Goal: Information Seeking & Learning: Learn about a topic

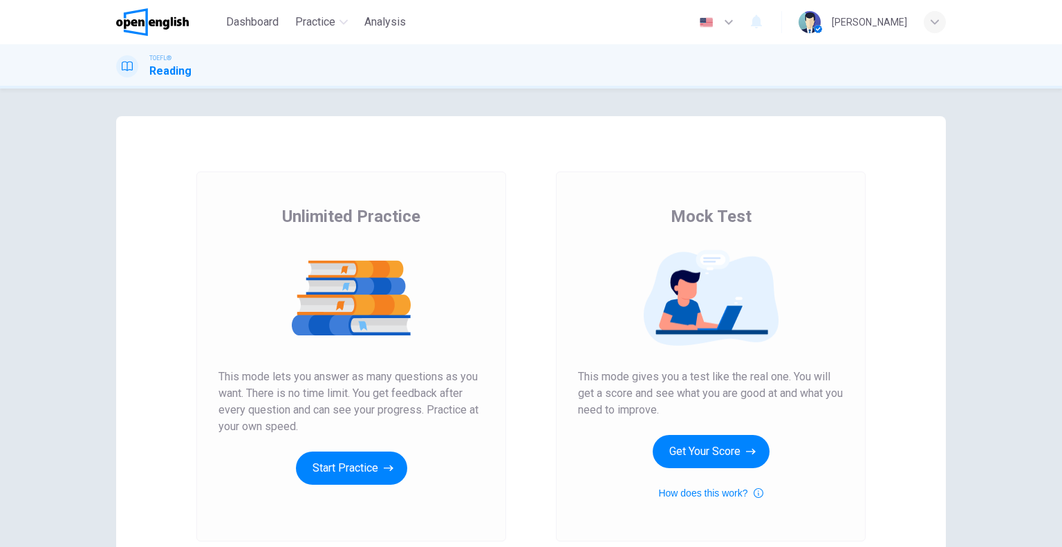
scroll to position [69, 0]
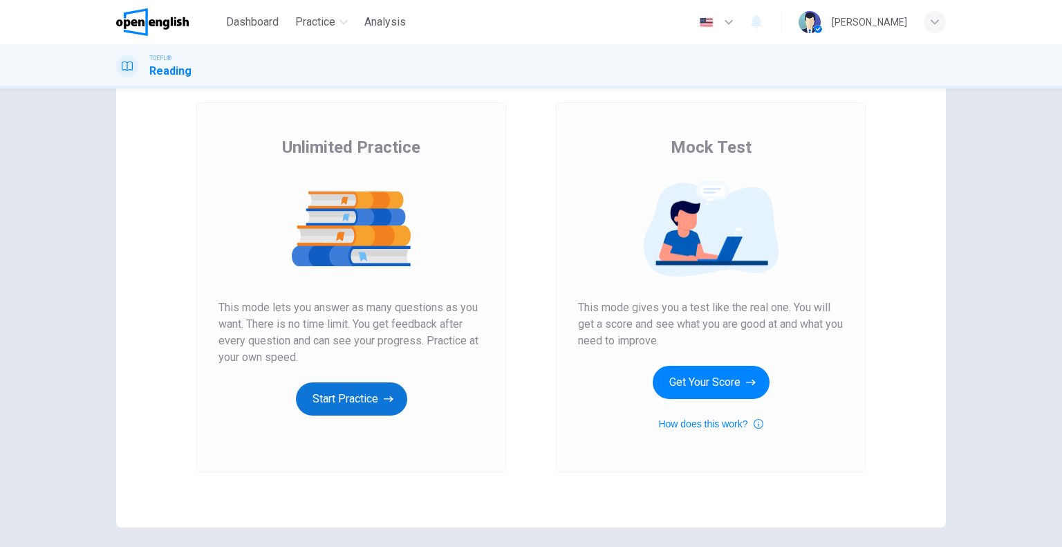
click at [380, 406] on button "Start Practice" at bounding box center [351, 398] width 111 height 33
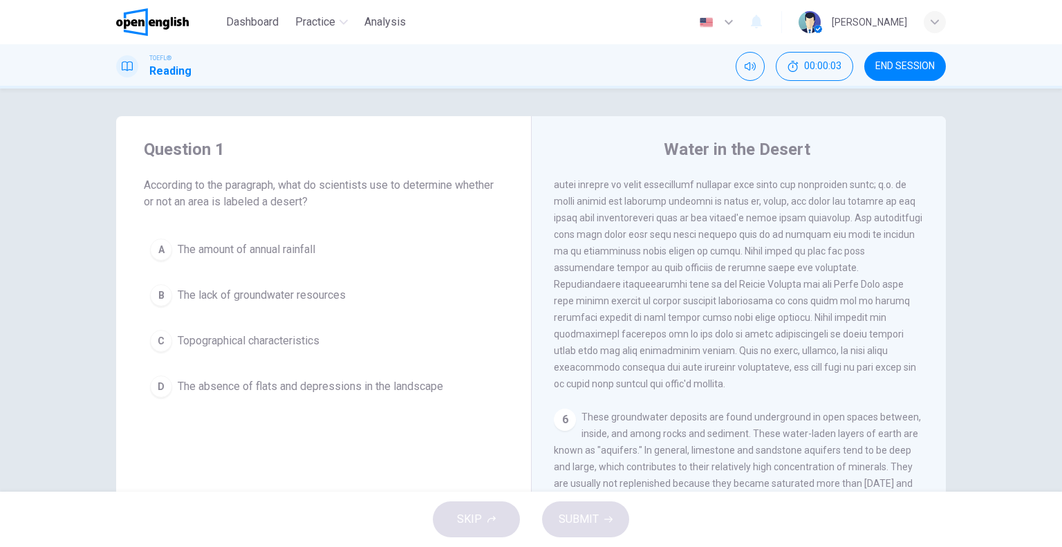
scroll to position [0, 0]
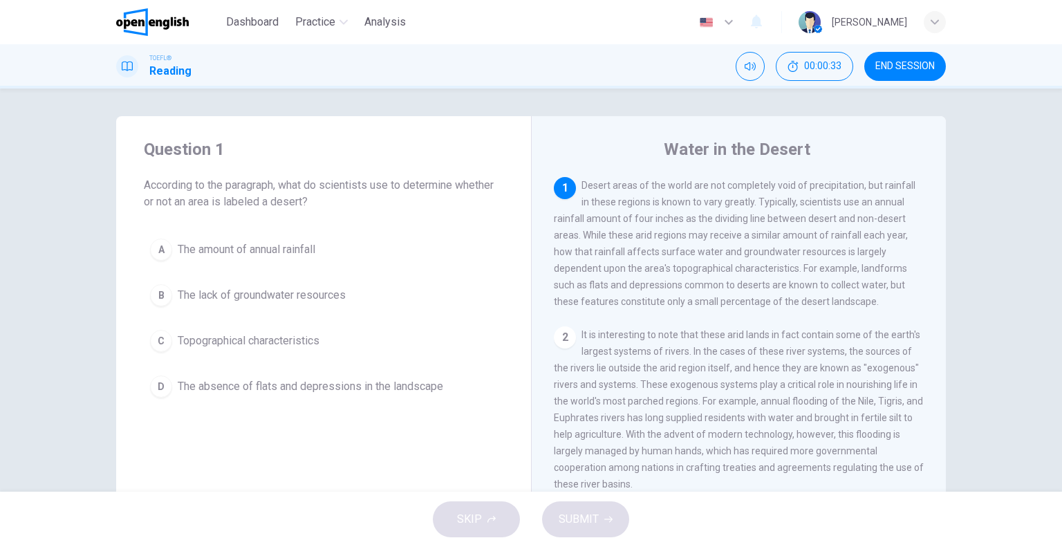
click at [565, 342] on div "2" at bounding box center [565, 337] width 22 height 22
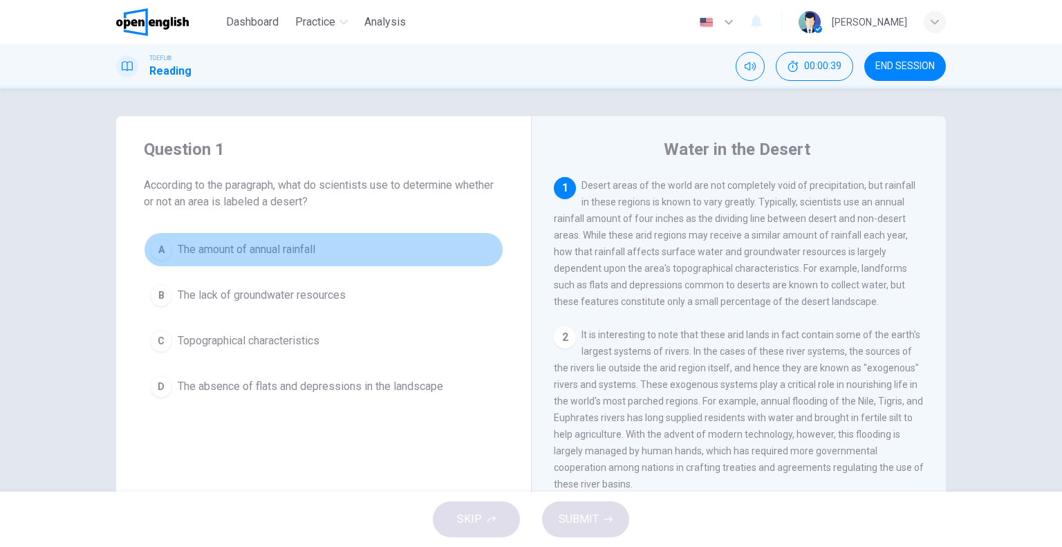
click at [196, 251] on span "The amount of annual rainfall" at bounding box center [247, 249] width 138 height 17
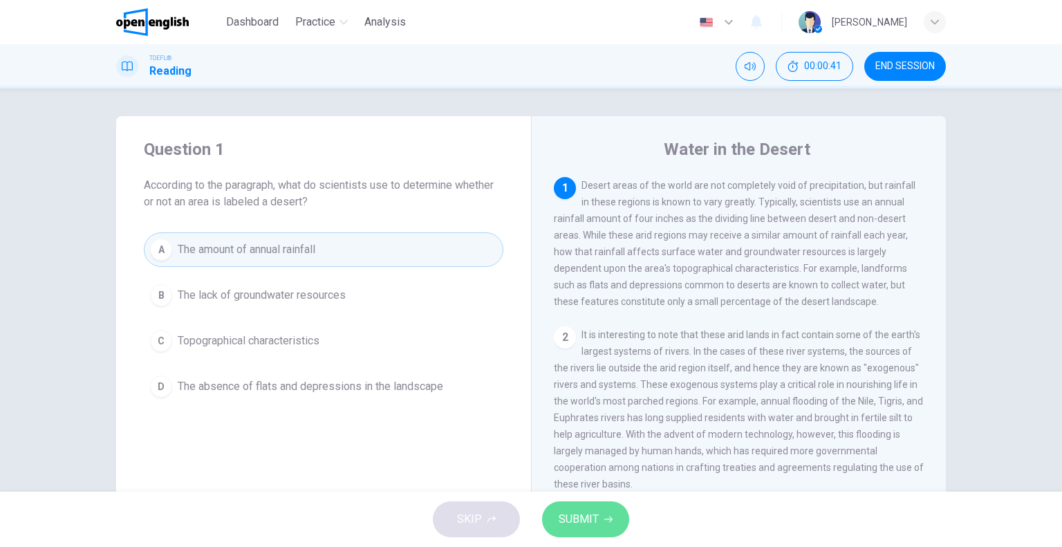
click at [602, 519] on button "SUBMIT" at bounding box center [585, 519] width 87 height 36
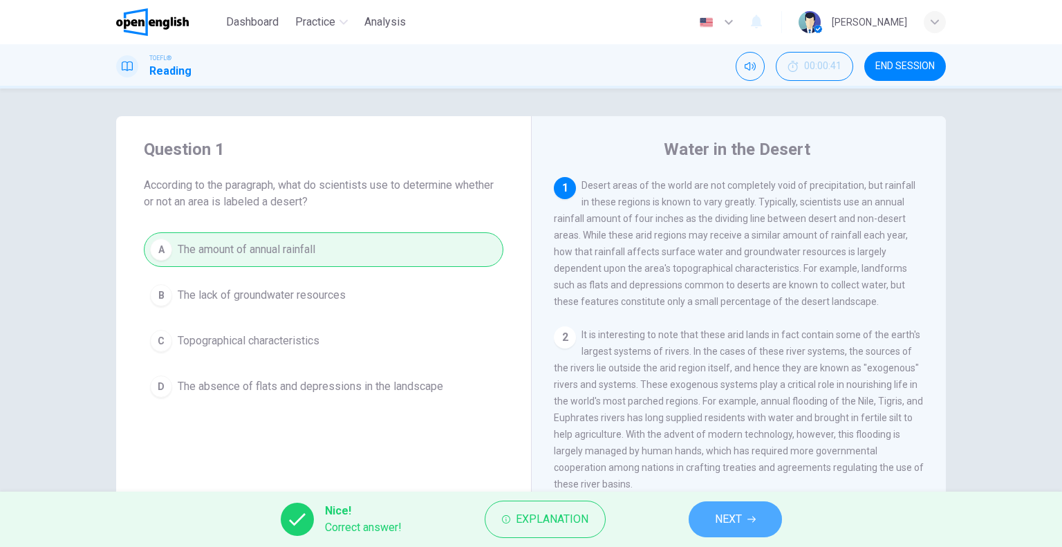
click at [739, 525] on span "NEXT" at bounding box center [728, 519] width 27 height 19
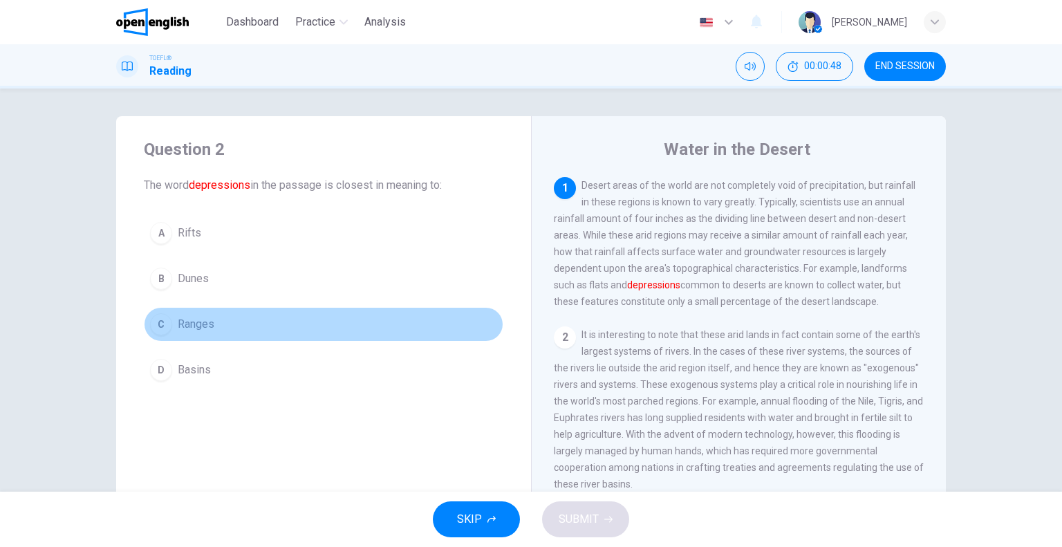
click at [181, 329] on span "Ranges" at bounding box center [196, 324] width 37 height 17
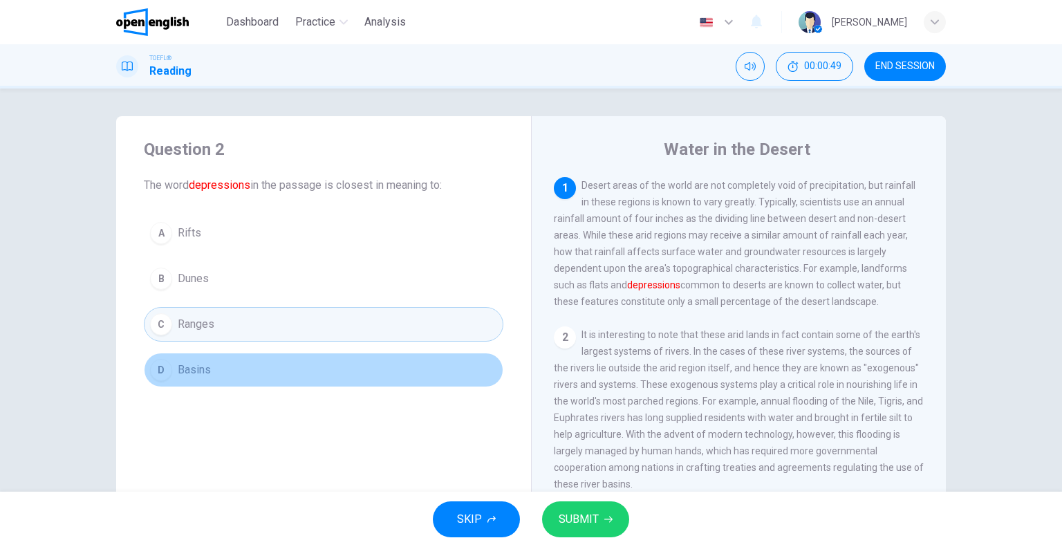
click at [179, 369] on span "Basins" at bounding box center [194, 370] width 33 height 17
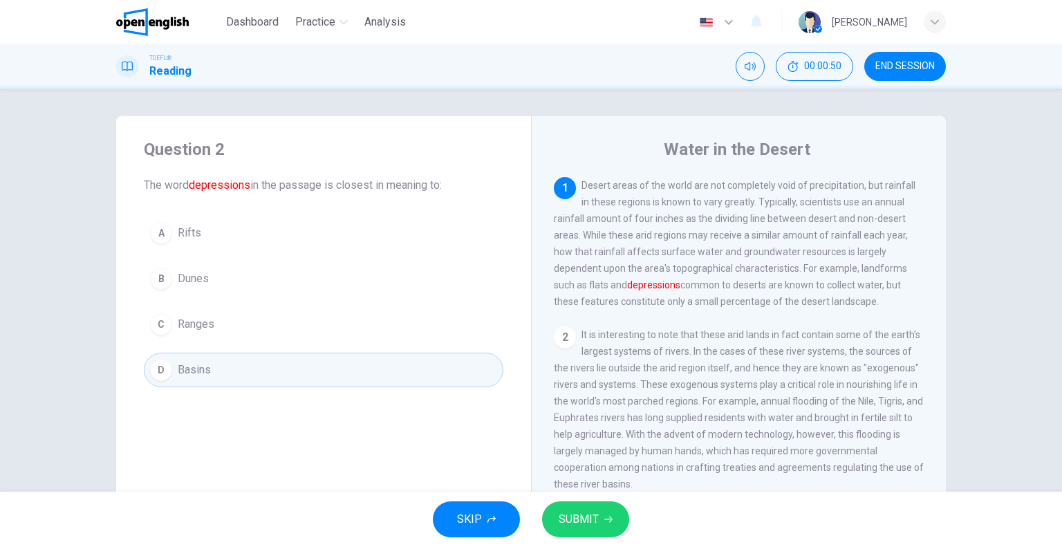
click at [597, 519] on span "SUBMIT" at bounding box center [579, 519] width 40 height 19
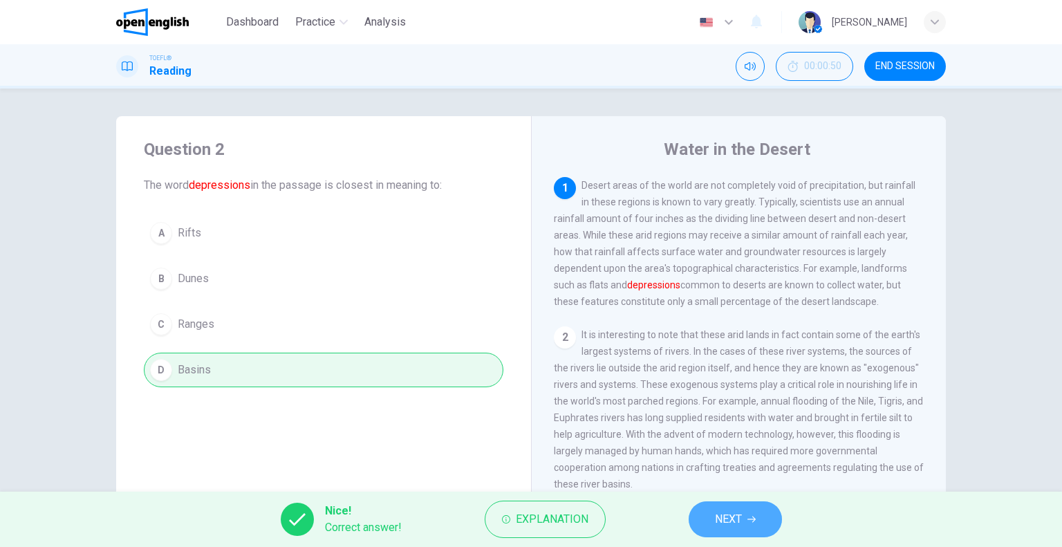
click at [741, 517] on span "NEXT" at bounding box center [728, 519] width 27 height 19
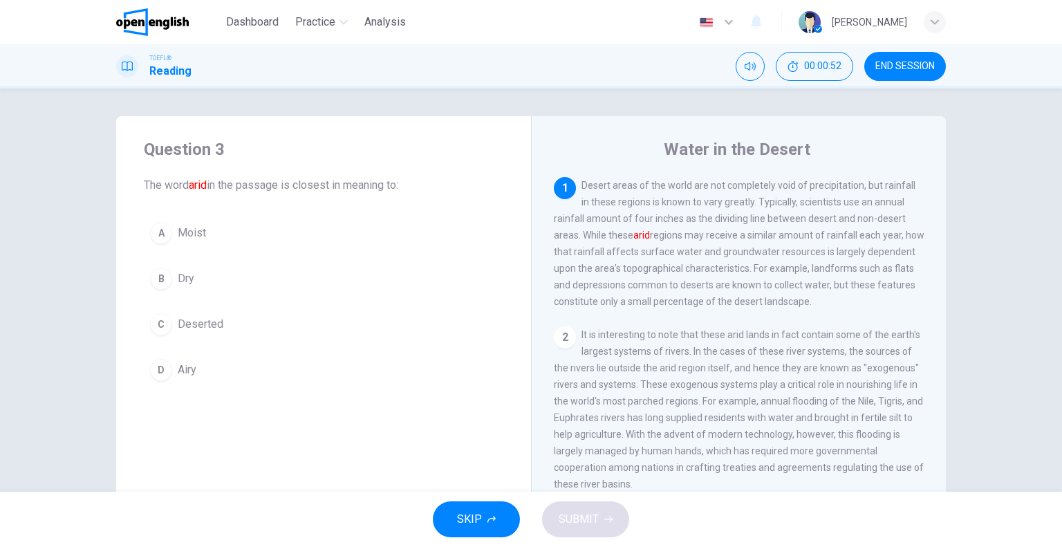
click at [167, 279] on div "B" at bounding box center [161, 279] width 22 height 22
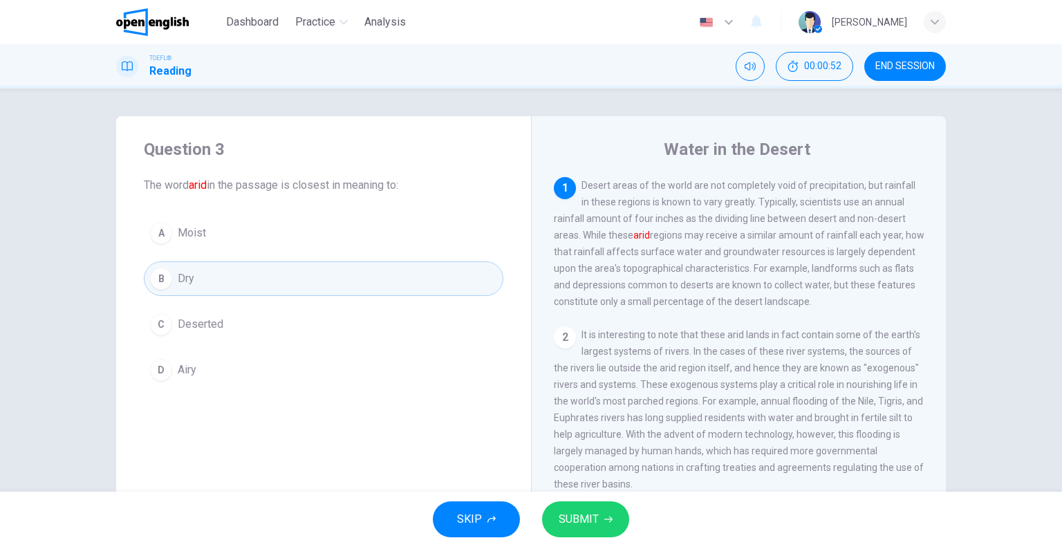
click at [169, 291] on button "B Dry" at bounding box center [324, 278] width 360 height 35
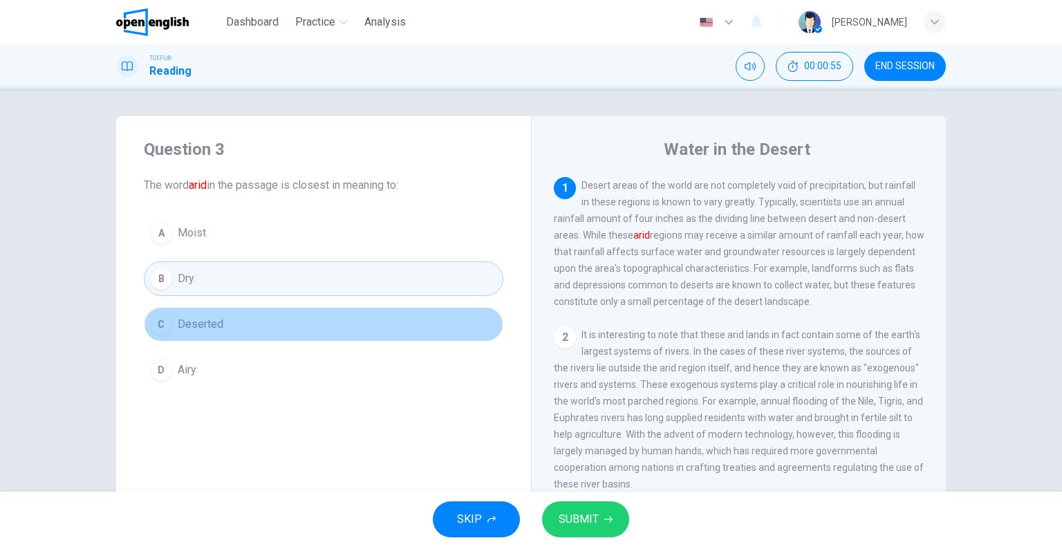
click at [196, 323] on span "Deserted" at bounding box center [201, 324] width 46 height 17
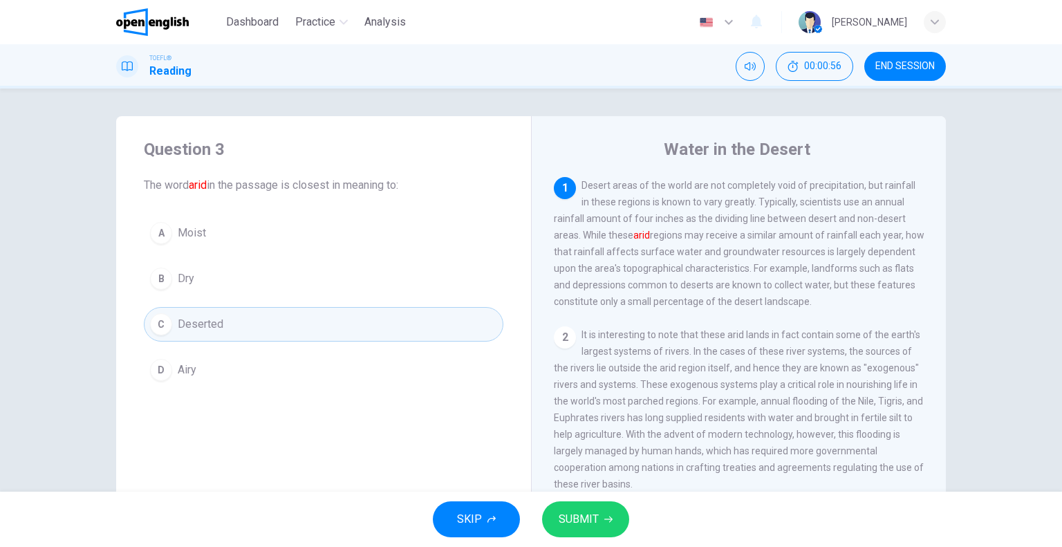
click at [580, 517] on span "SUBMIT" at bounding box center [579, 519] width 40 height 19
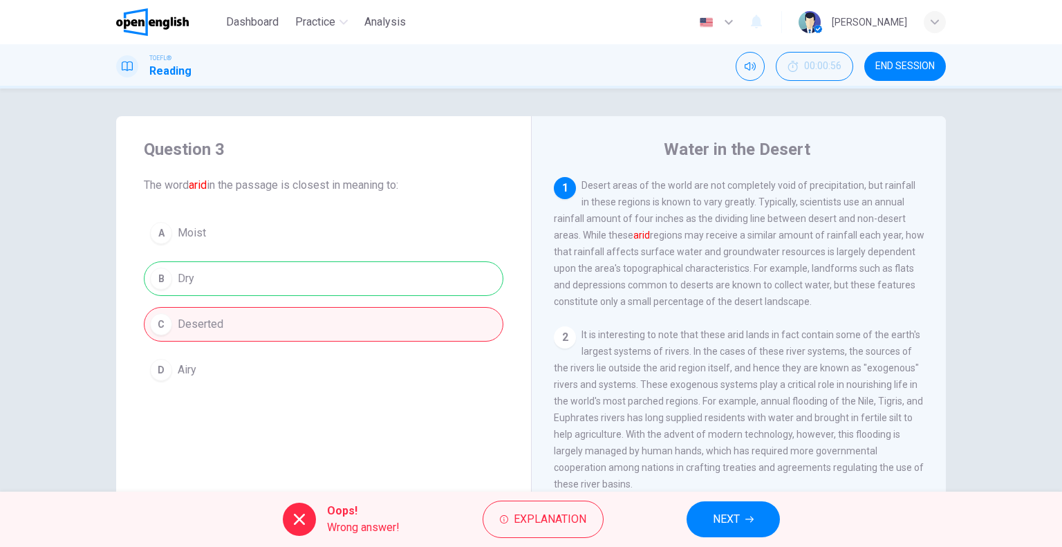
click at [243, 282] on div "A Moist B Dry C Deserted D Airy" at bounding box center [324, 302] width 360 height 172
click at [739, 520] on span "NEXT" at bounding box center [726, 519] width 27 height 19
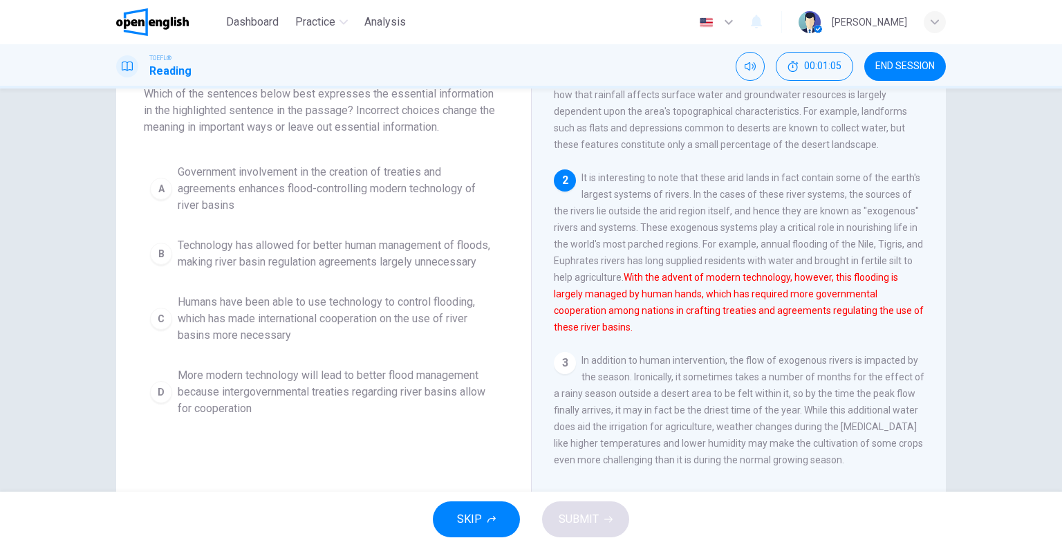
scroll to position [64, 0]
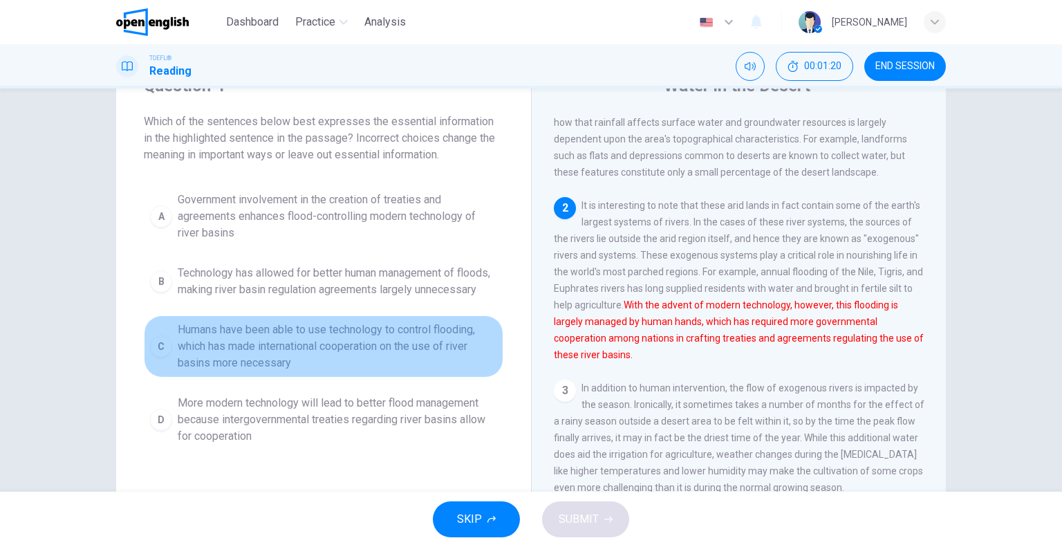
click at [376, 342] on span "Humans have been able to use technology to control flooding, which has made int…" at bounding box center [338, 347] width 320 height 50
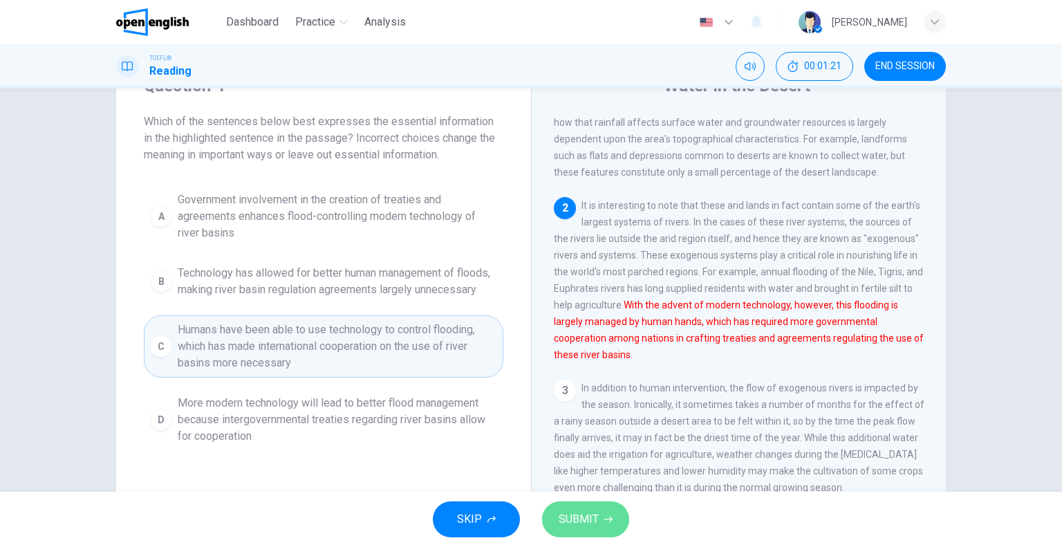
click at [582, 510] on span "SUBMIT" at bounding box center [579, 519] width 40 height 19
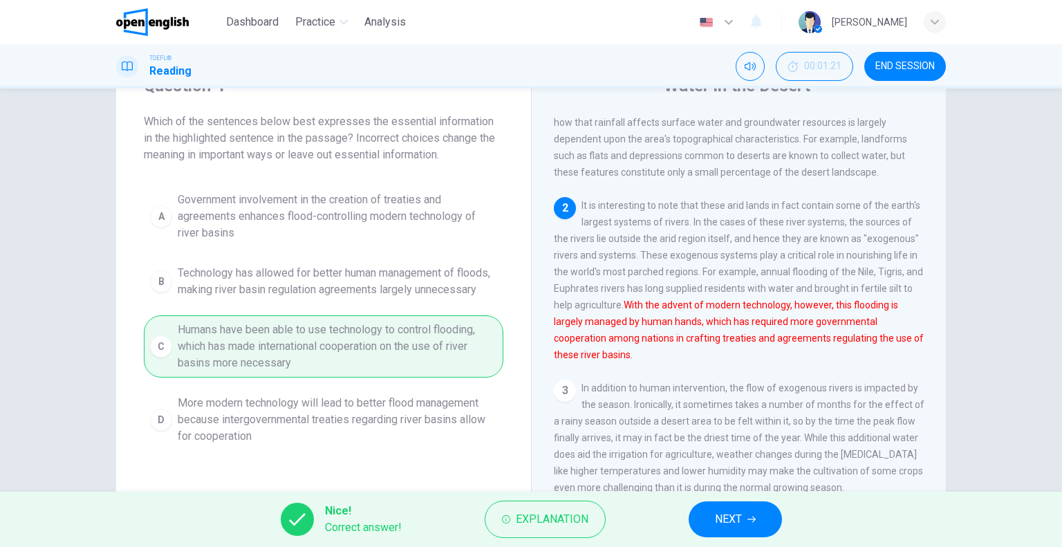
click at [713, 524] on button "NEXT" at bounding box center [735, 519] width 93 height 36
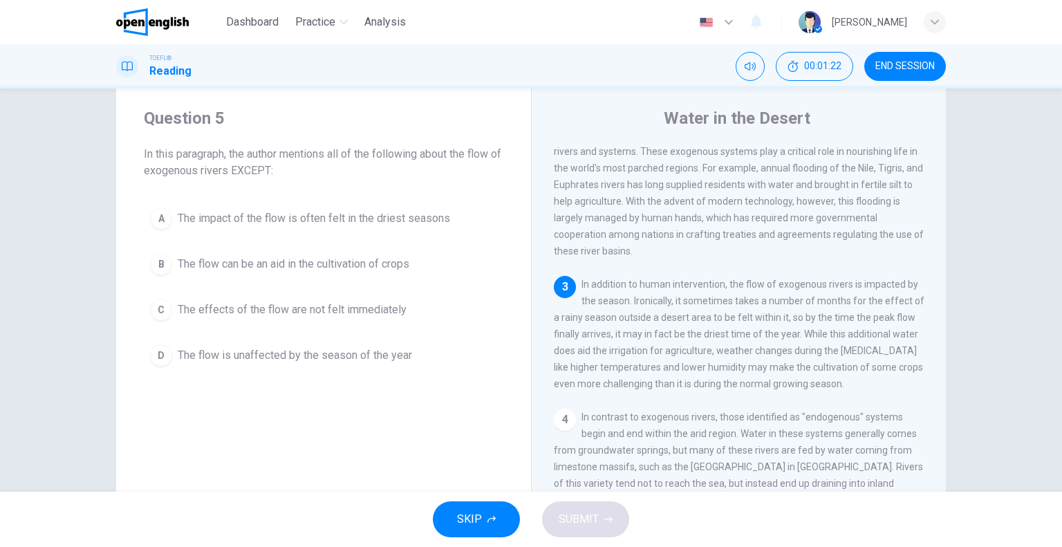
scroll to position [0, 0]
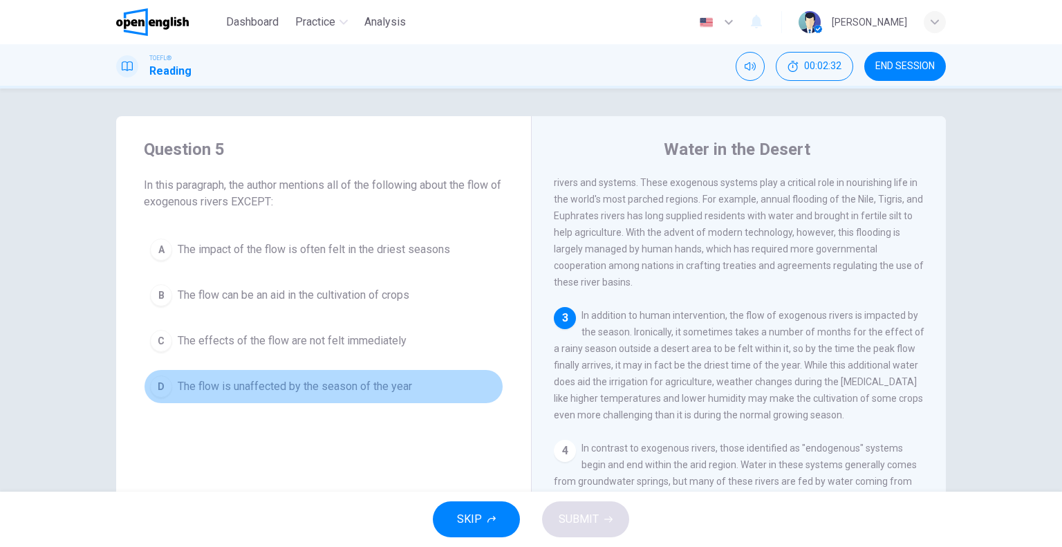
click at [362, 389] on span "The flow is unaffected by the season of the year" at bounding box center [295, 386] width 234 height 17
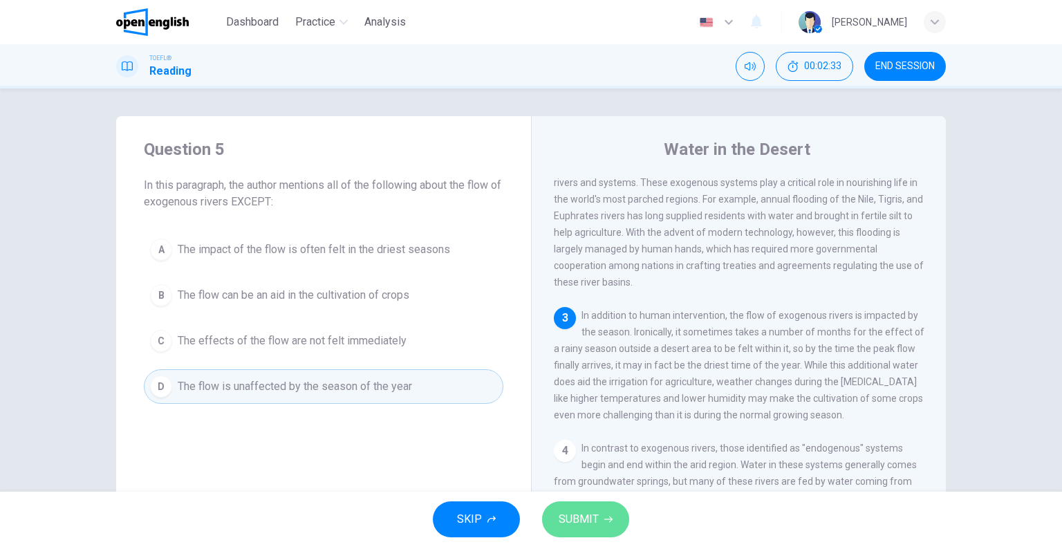
click at [564, 511] on span "SUBMIT" at bounding box center [579, 519] width 40 height 19
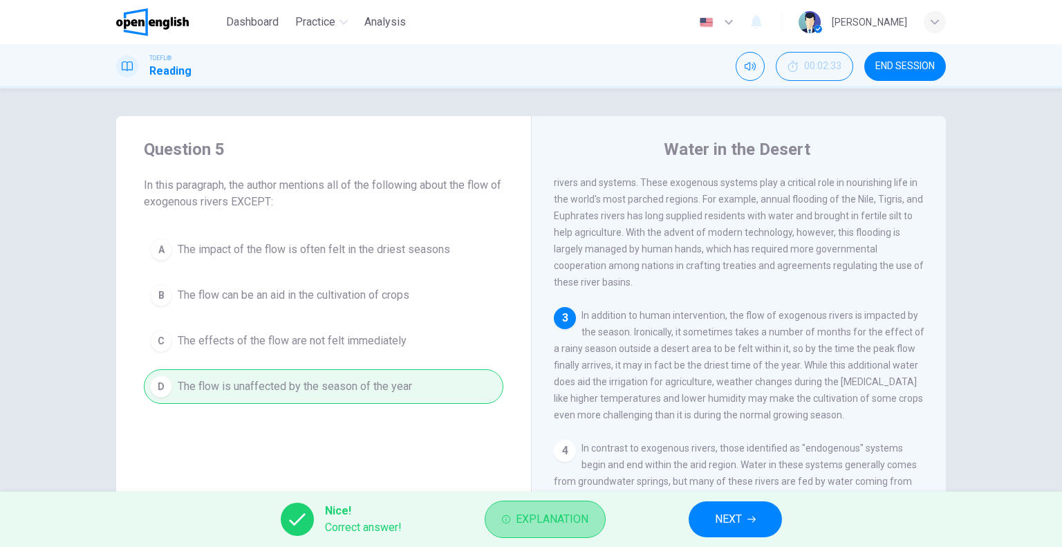
click at [600, 524] on button "Explanation" at bounding box center [545, 519] width 121 height 37
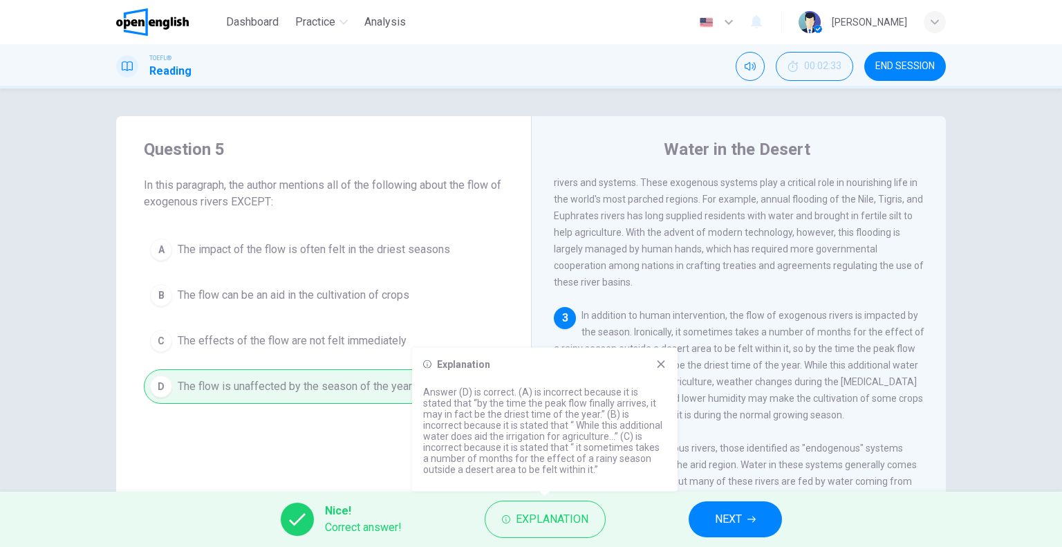
click at [723, 511] on span "NEXT" at bounding box center [728, 519] width 27 height 19
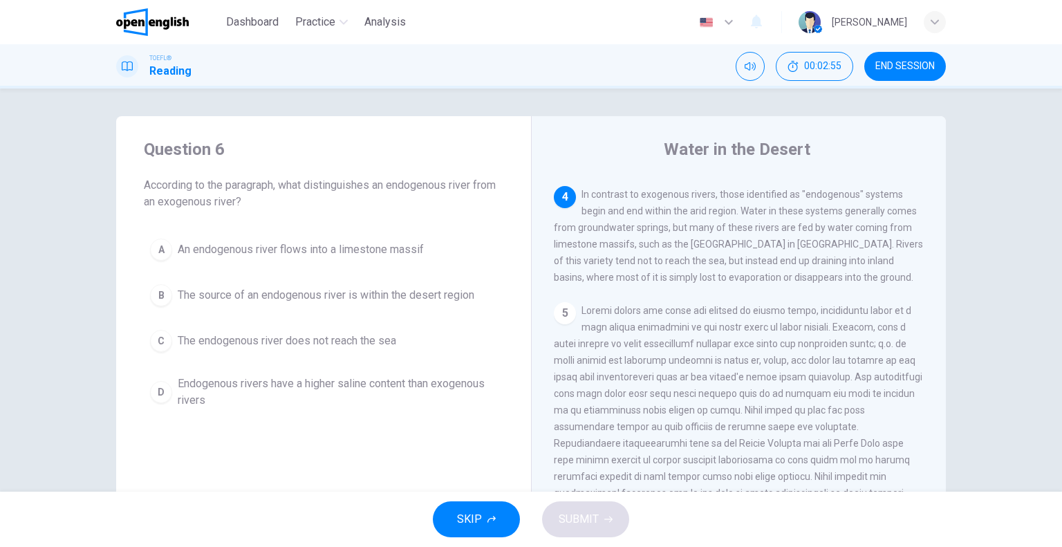
scroll to position [437, 0]
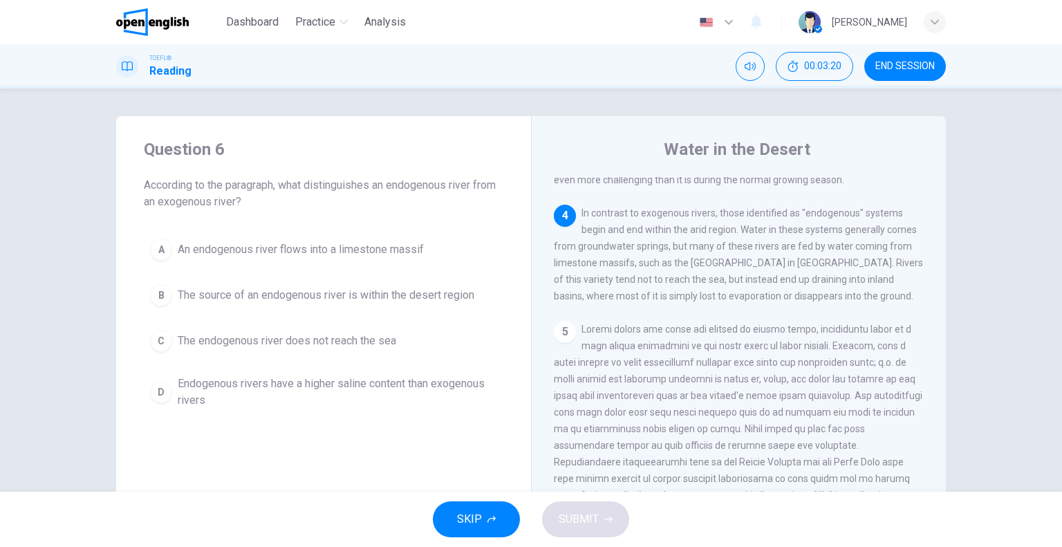
click at [335, 345] on span "The endogenous river does not reach the sea" at bounding box center [287, 341] width 219 height 17
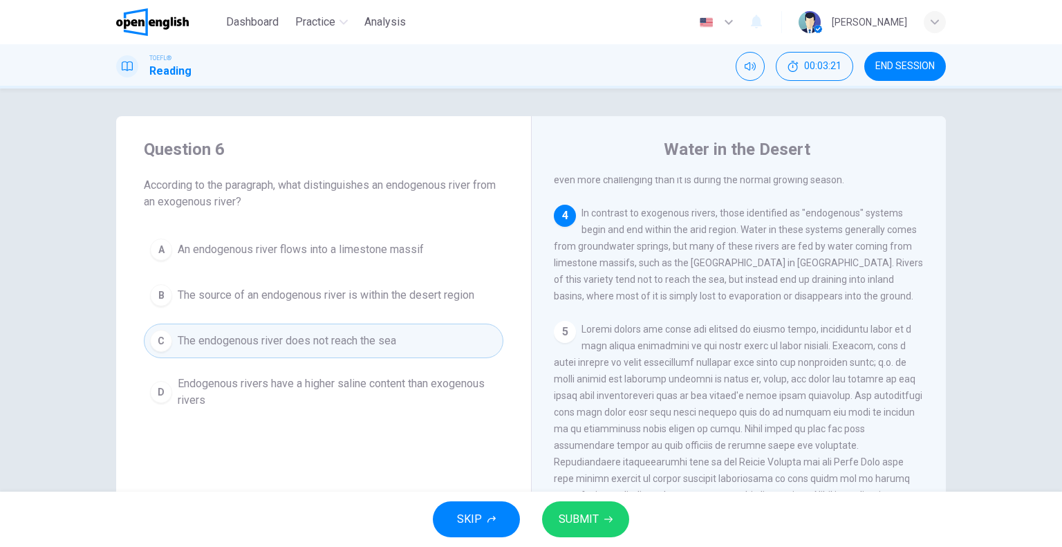
click at [584, 525] on span "SUBMIT" at bounding box center [579, 519] width 40 height 19
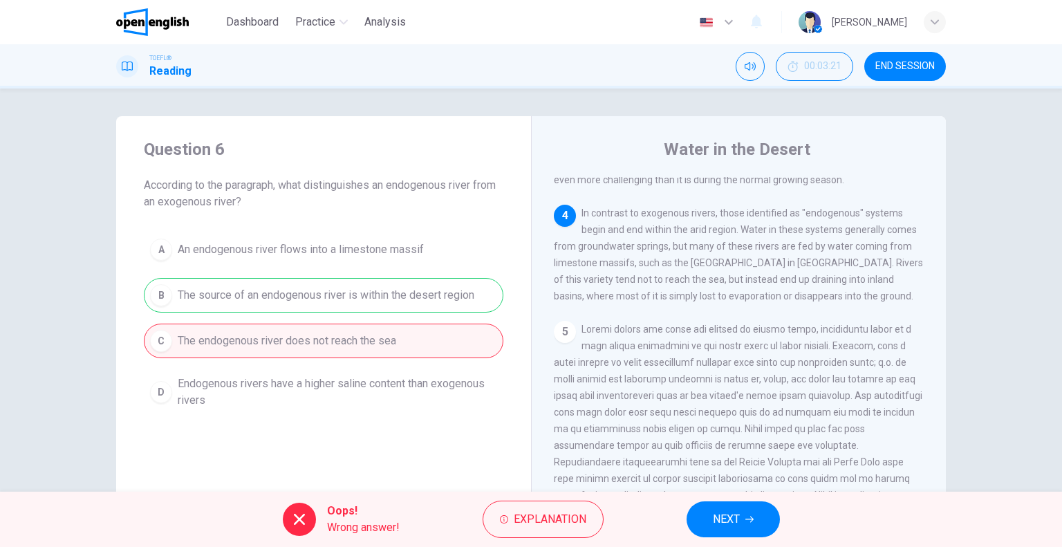
click at [752, 515] on icon "button" at bounding box center [750, 519] width 8 height 8
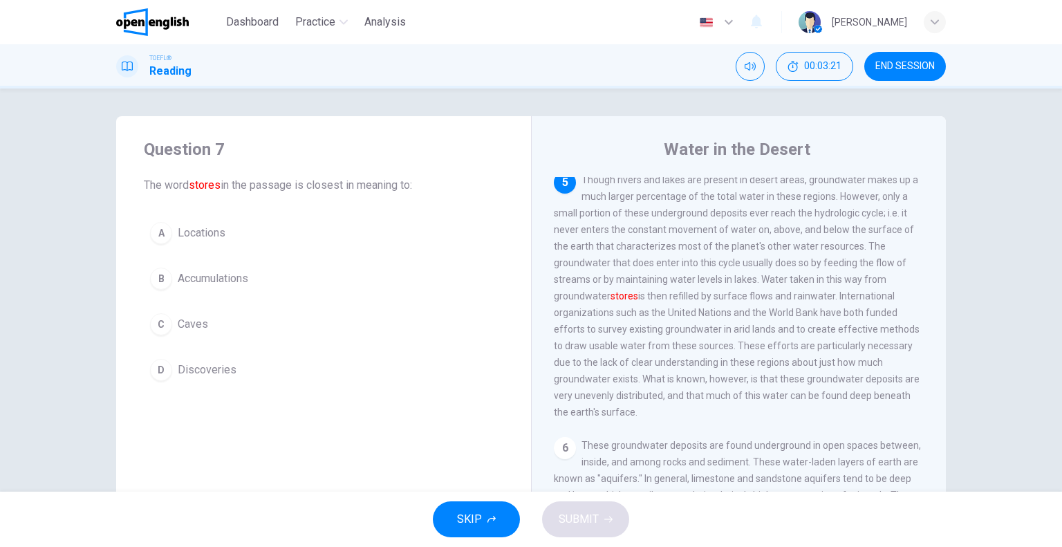
scroll to position [596, 0]
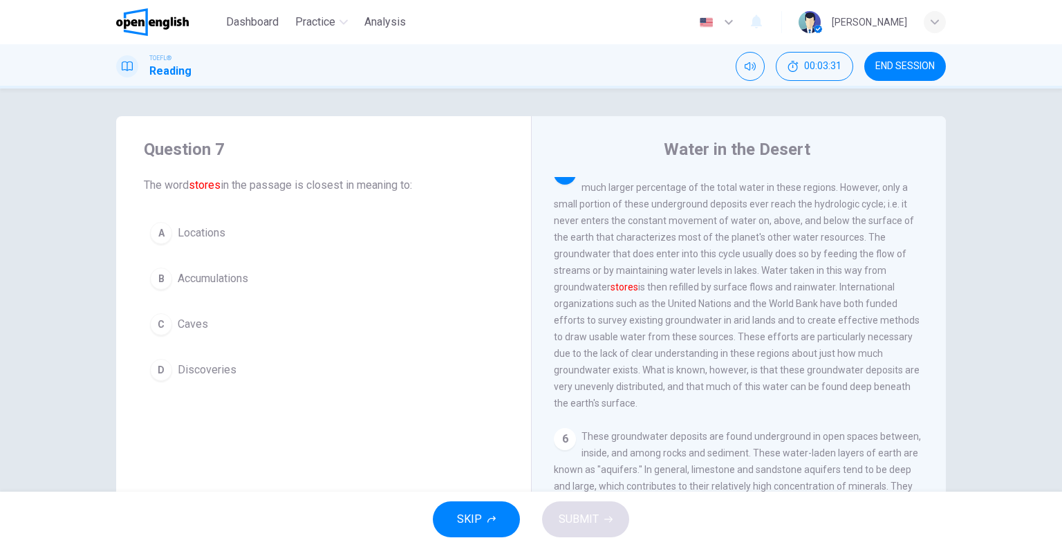
click at [290, 291] on button "B Accumulations" at bounding box center [324, 278] width 360 height 35
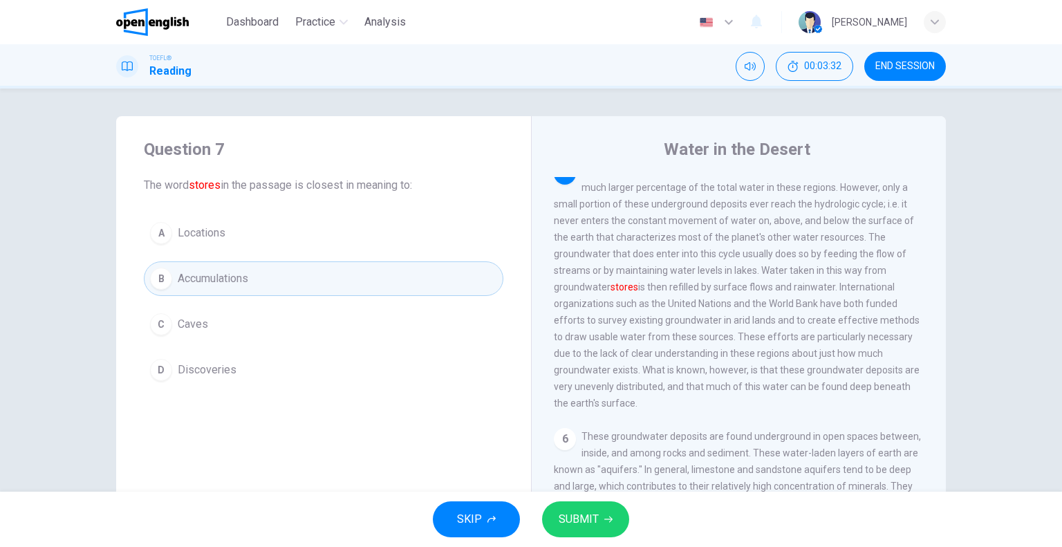
click at [591, 516] on span "SUBMIT" at bounding box center [579, 519] width 40 height 19
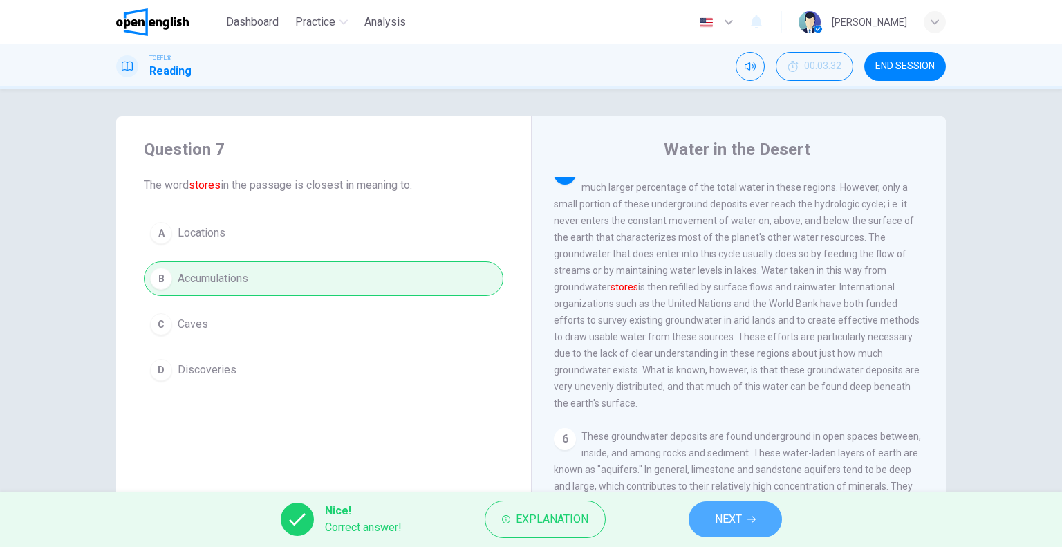
click at [710, 529] on button "NEXT" at bounding box center [735, 519] width 93 height 36
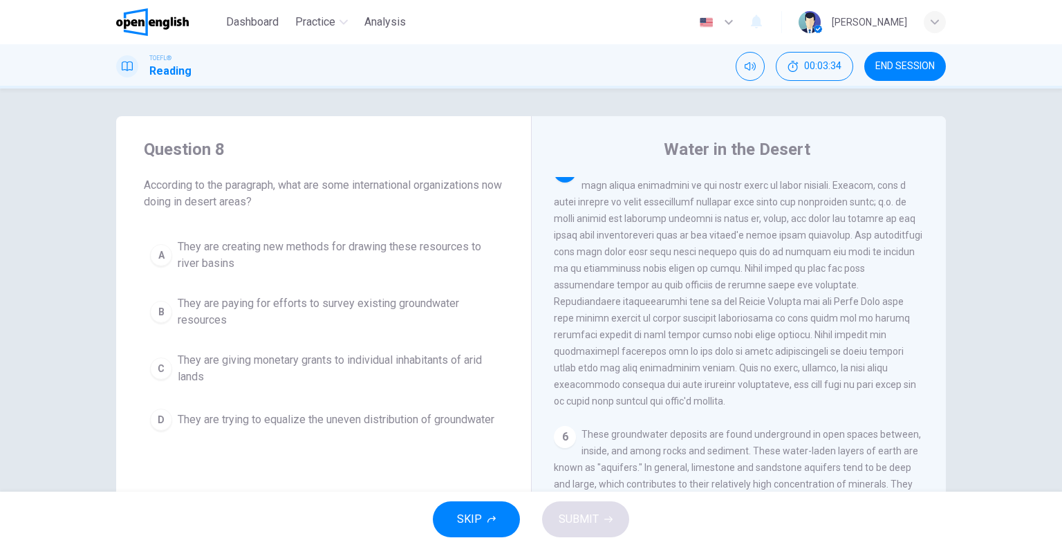
scroll to position [645, 0]
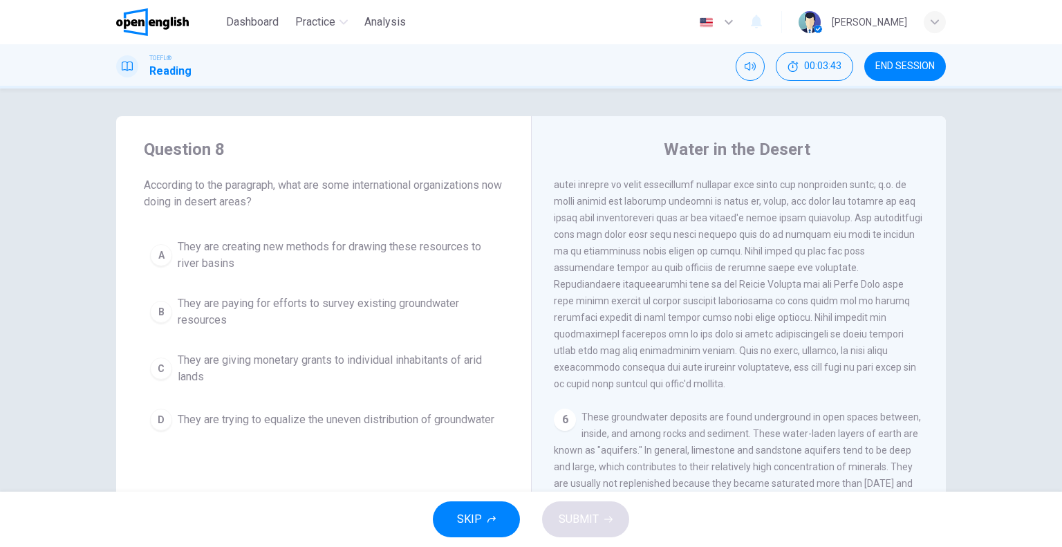
click at [427, 419] on span "They are trying to equalize the uneven distribution of groundwater" at bounding box center [336, 420] width 317 height 17
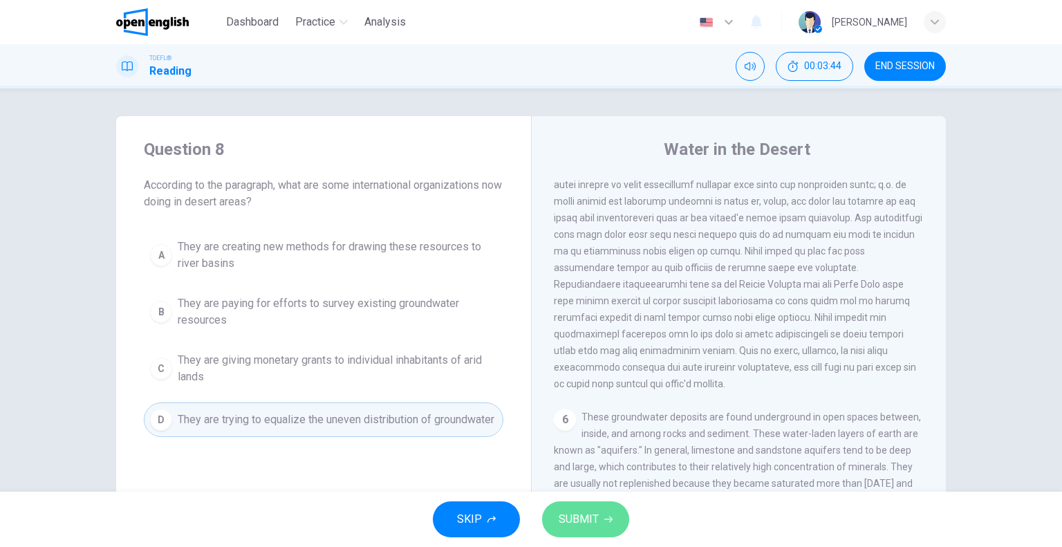
click at [611, 526] on button "SUBMIT" at bounding box center [585, 519] width 87 height 36
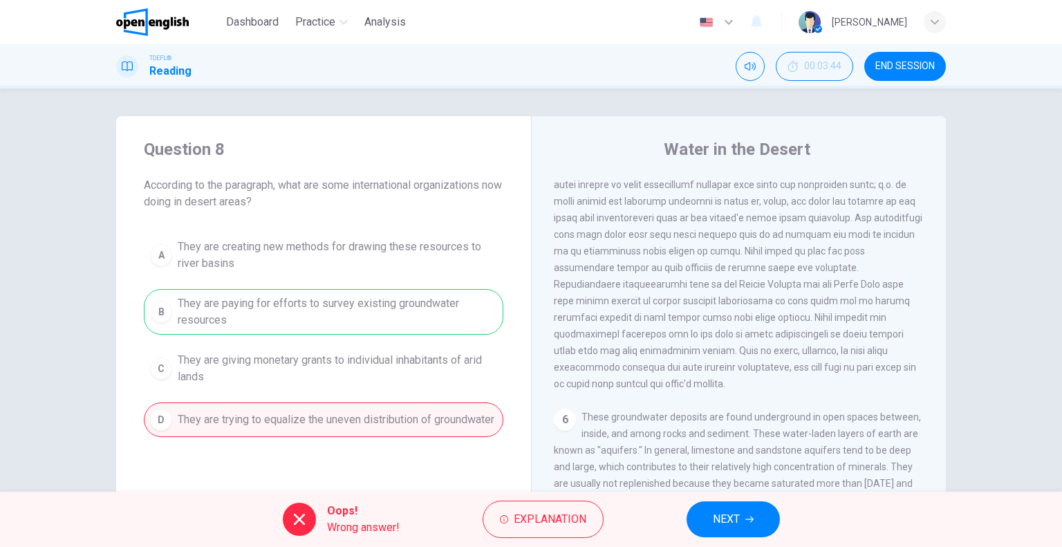
click at [703, 522] on button "NEXT" at bounding box center [733, 519] width 93 height 36
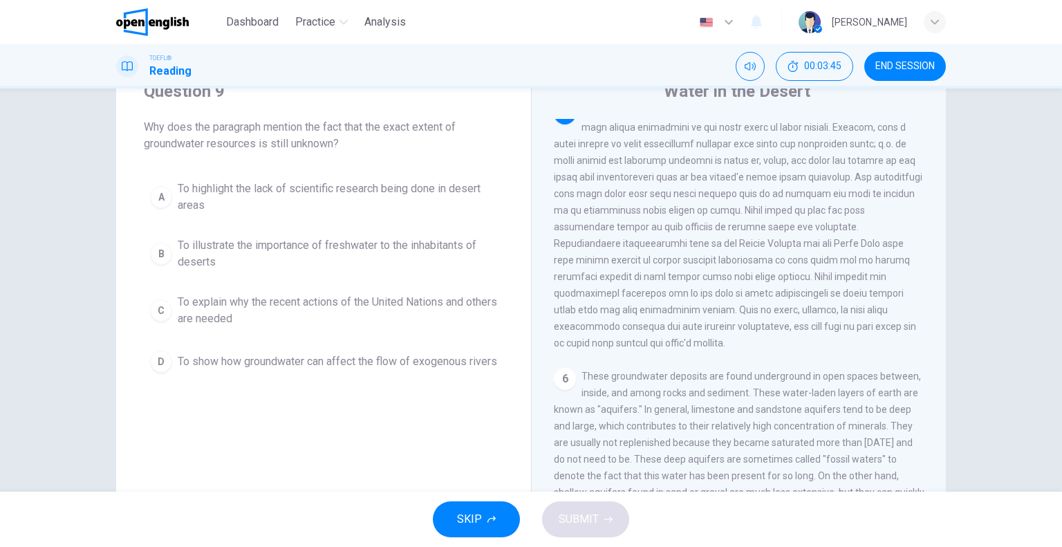
scroll to position [0, 0]
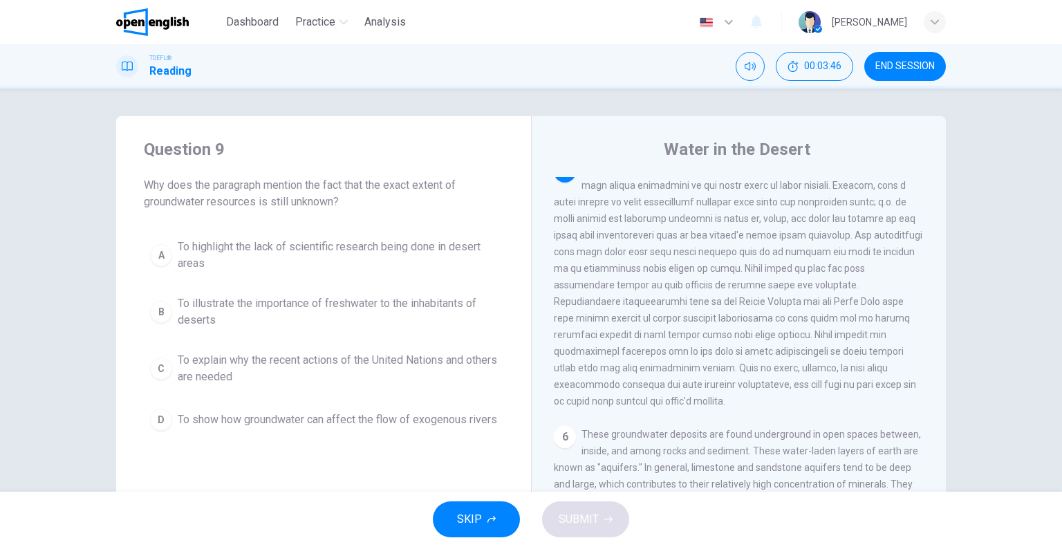
click at [506, 515] on button "SKIP" at bounding box center [476, 519] width 87 height 36
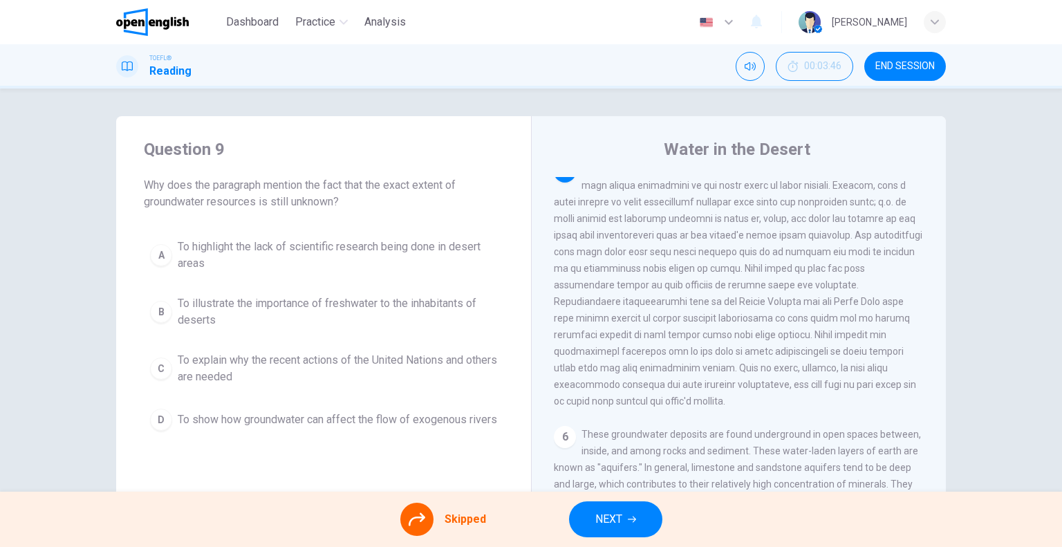
click at [609, 517] on span "NEXT" at bounding box center [609, 519] width 27 height 19
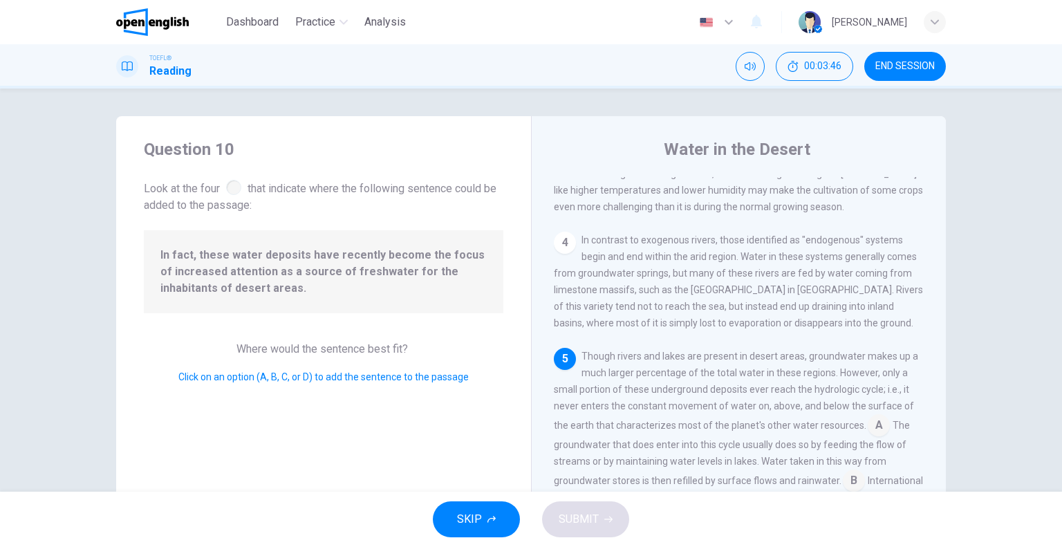
scroll to position [609, 0]
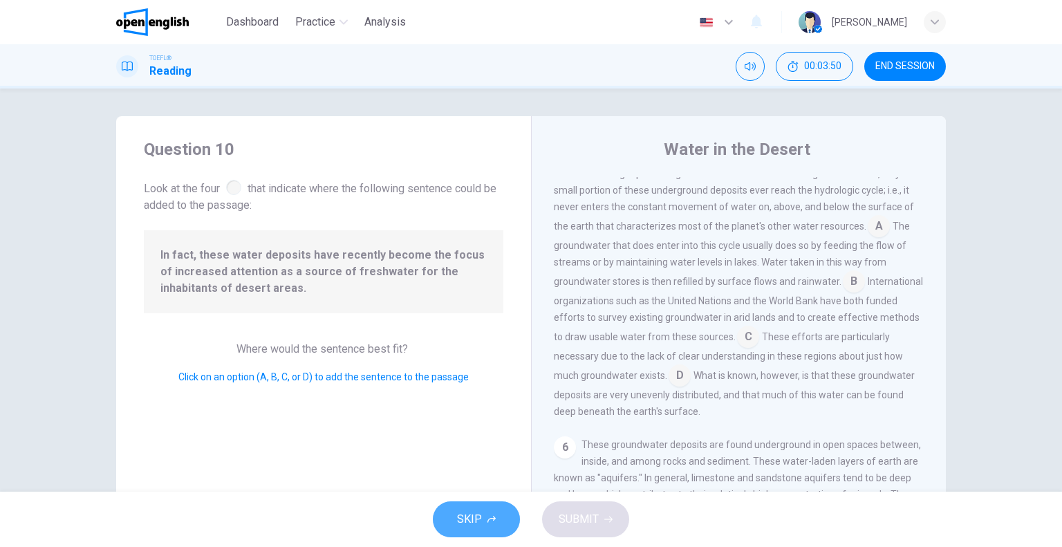
click at [497, 528] on button "SKIP" at bounding box center [476, 519] width 87 height 36
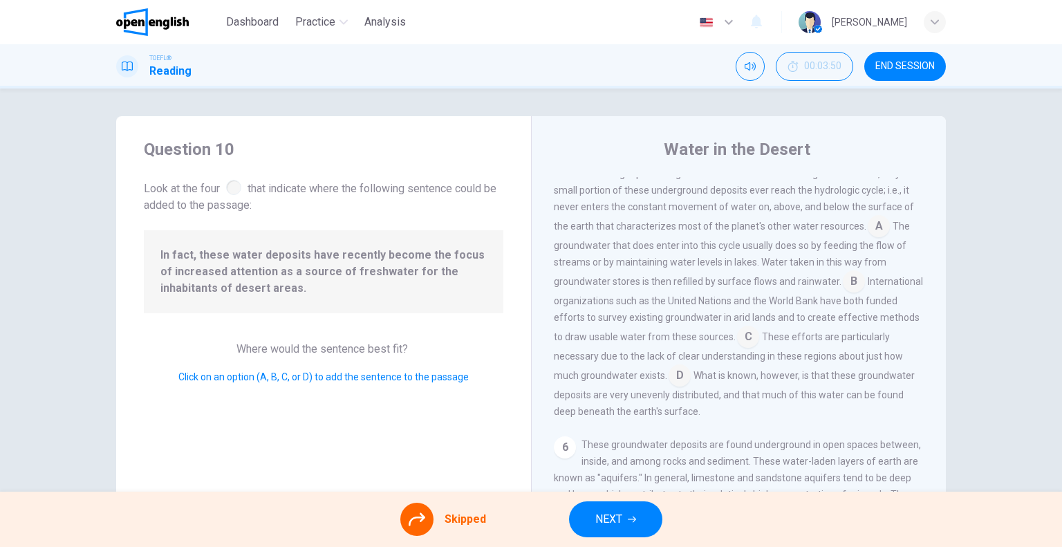
click at [596, 522] on span "NEXT" at bounding box center [609, 519] width 27 height 19
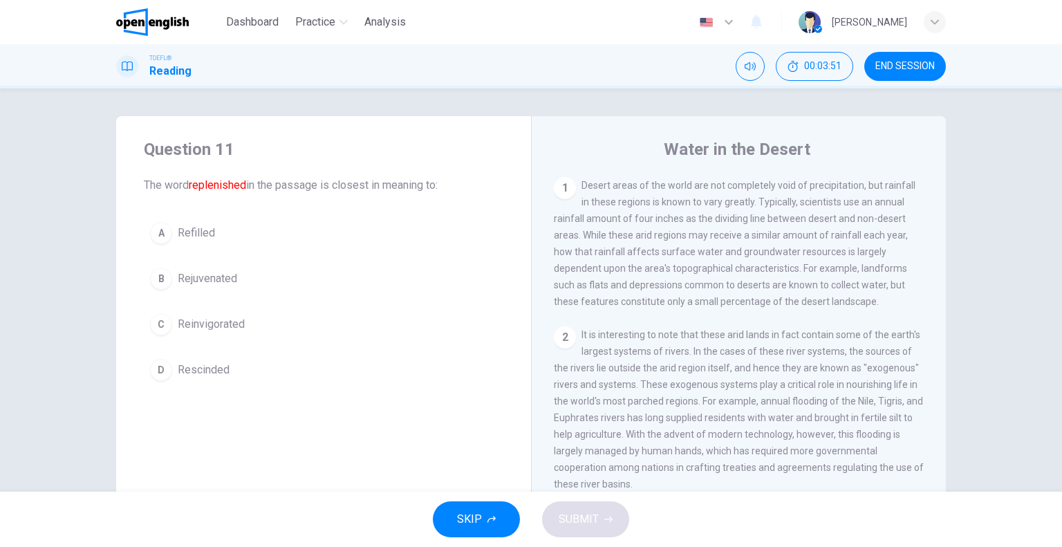
click at [905, 74] on button "END SESSION" at bounding box center [906, 66] width 82 height 29
